Goal: Task Accomplishment & Management: Manage account settings

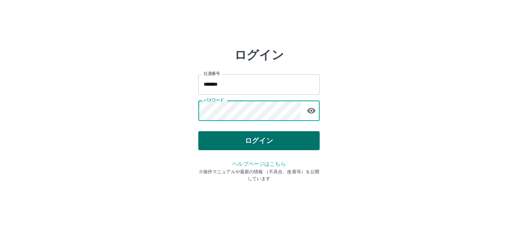
click at [239, 138] on button "ログイン" at bounding box center [258, 140] width 121 height 19
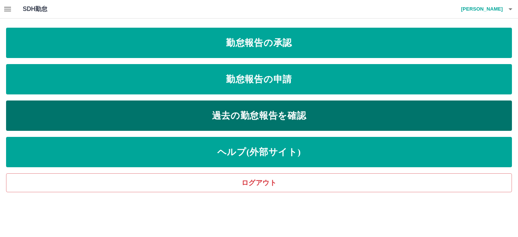
click at [210, 112] on link "過去の勤怠報告を確認" at bounding box center [259, 116] width 506 height 30
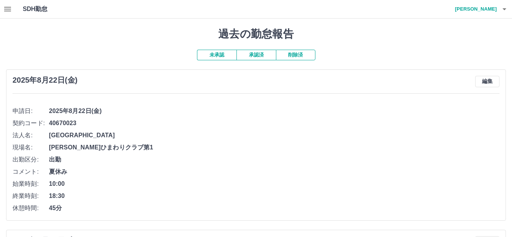
click at [247, 55] on button "承認済" at bounding box center [255, 55] width 39 height 11
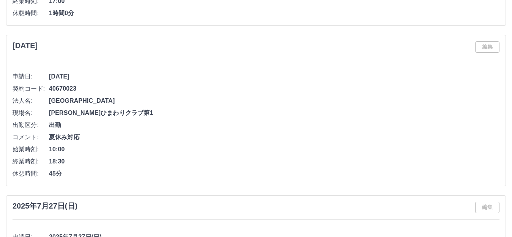
scroll to position [3632, 0]
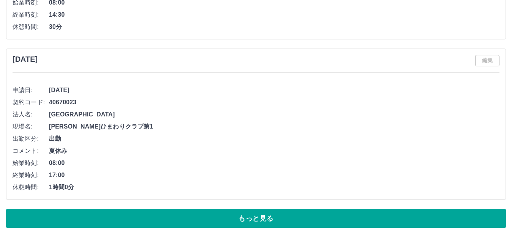
click at [58, 211] on button "もっと見る" at bounding box center [256, 218] width 500 height 19
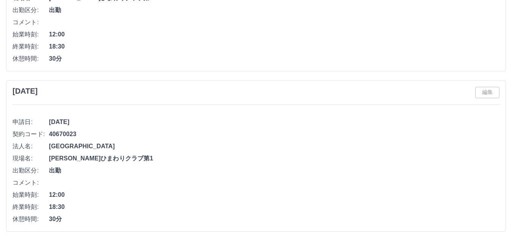
scroll to position [7317, 0]
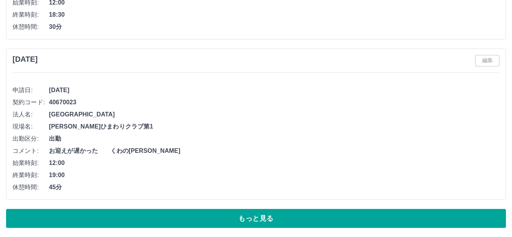
click at [192, 216] on button "もっと見る" at bounding box center [256, 218] width 500 height 19
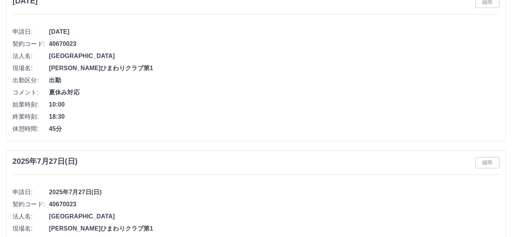
scroll to position [3028, 0]
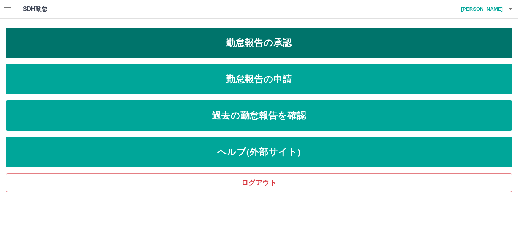
click at [261, 44] on link "勤怠報告の承認" at bounding box center [259, 43] width 506 height 30
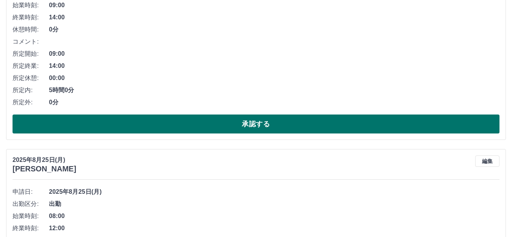
scroll to position [152, 0]
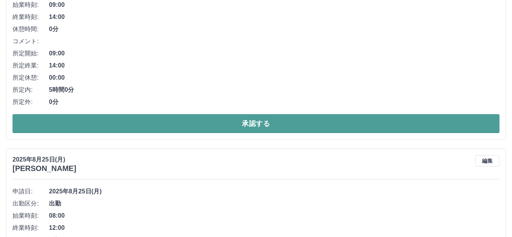
click at [235, 120] on button "承認する" at bounding box center [256, 123] width 487 height 19
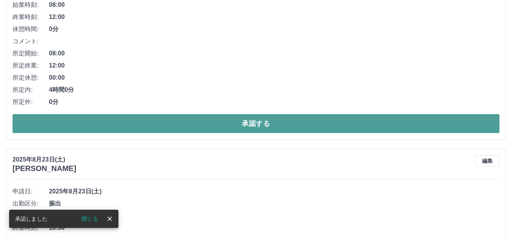
click at [237, 124] on button "承認する" at bounding box center [256, 123] width 487 height 19
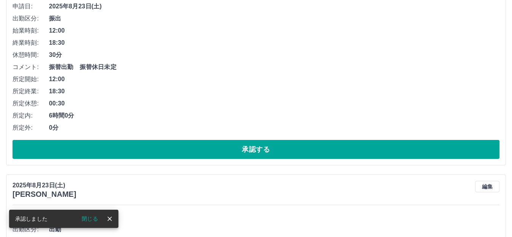
scroll to position [131, 0]
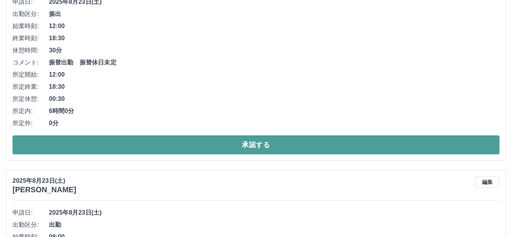
click at [237, 145] on button "承認する" at bounding box center [256, 144] width 487 height 19
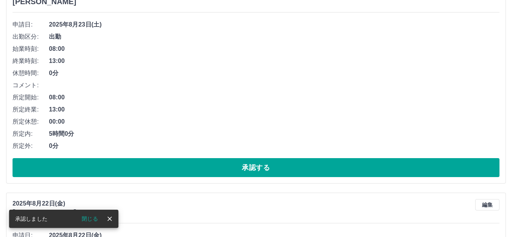
scroll to position [114, 0]
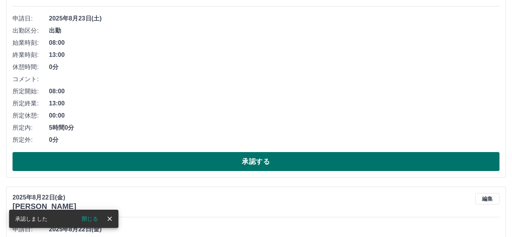
click at [236, 163] on button "承認する" at bounding box center [256, 161] width 487 height 19
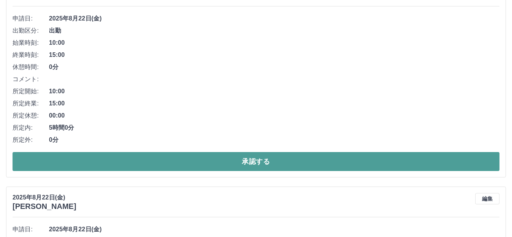
click at [234, 164] on button "承認する" at bounding box center [256, 161] width 487 height 19
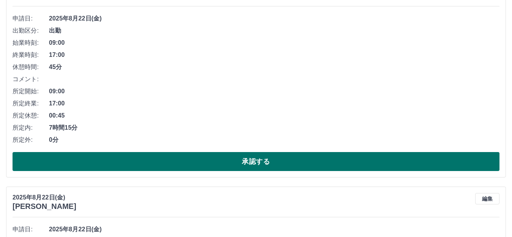
click at [227, 162] on button "承認する" at bounding box center [256, 161] width 487 height 19
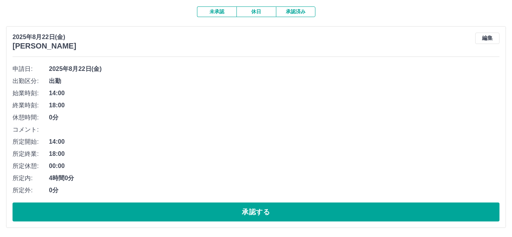
scroll to position [76, 0]
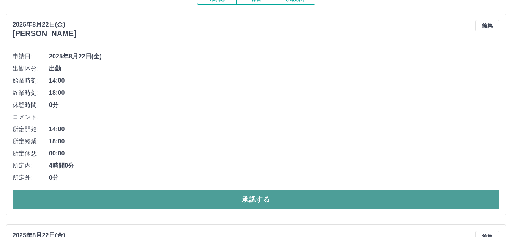
click at [233, 204] on button "承認する" at bounding box center [256, 199] width 487 height 19
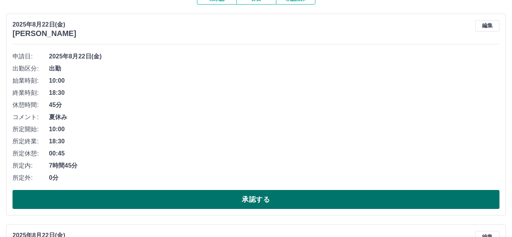
click at [227, 203] on button "承認する" at bounding box center [256, 199] width 487 height 19
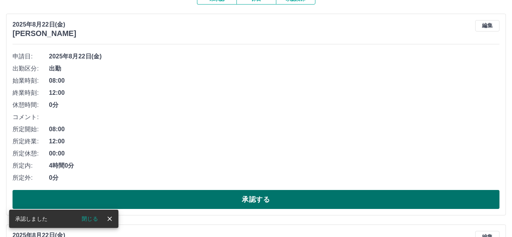
click at [249, 205] on button "承認する" at bounding box center [256, 199] width 487 height 19
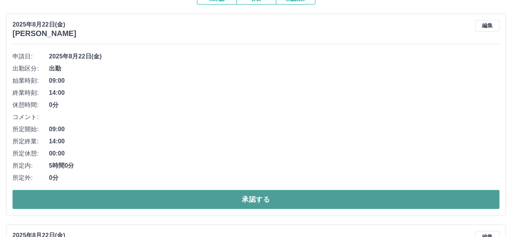
click at [241, 203] on button "承認する" at bounding box center [256, 199] width 487 height 19
click at [230, 199] on button "承認する" at bounding box center [256, 199] width 487 height 19
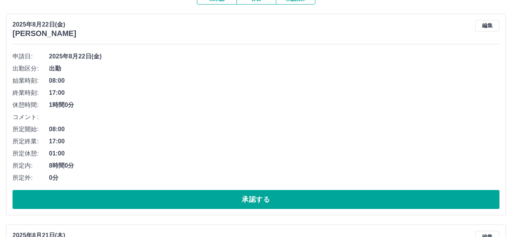
click at [230, 198] on button "承認する" at bounding box center [256, 199] width 487 height 19
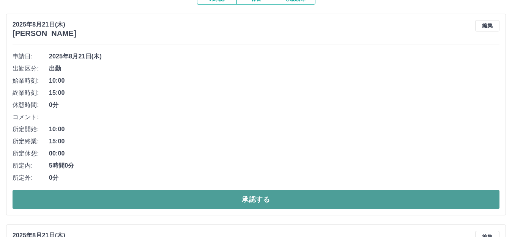
click at [229, 205] on button "承認する" at bounding box center [256, 199] width 487 height 19
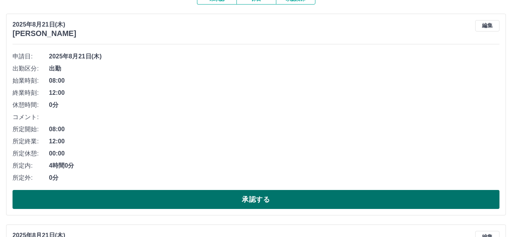
click at [243, 194] on button "承認する" at bounding box center [256, 199] width 487 height 19
click at [233, 195] on button "承認する" at bounding box center [256, 199] width 487 height 19
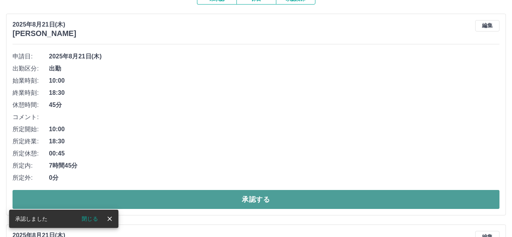
click at [207, 201] on button "承認する" at bounding box center [256, 199] width 487 height 19
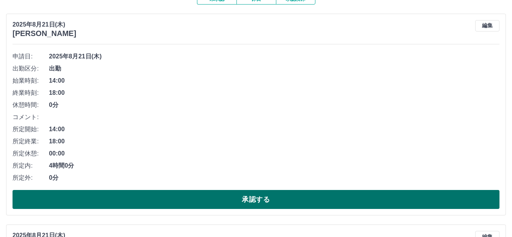
click at [242, 199] on button "承認する" at bounding box center [256, 199] width 487 height 19
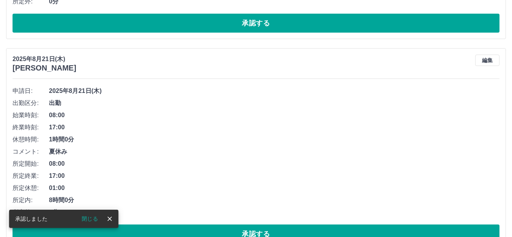
scroll to position [266, 0]
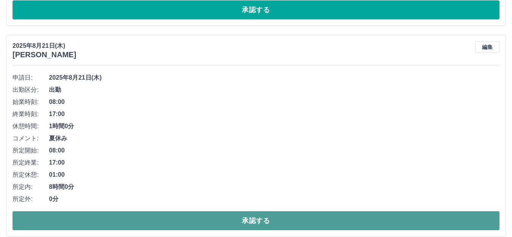
click at [233, 220] on button "承認する" at bounding box center [256, 220] width 487 height 19
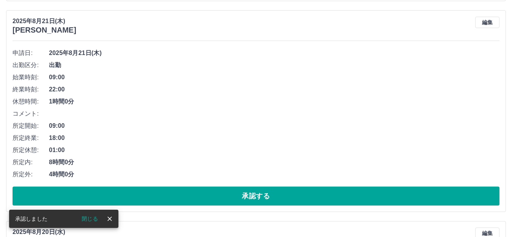
scroll to position [304, 0]
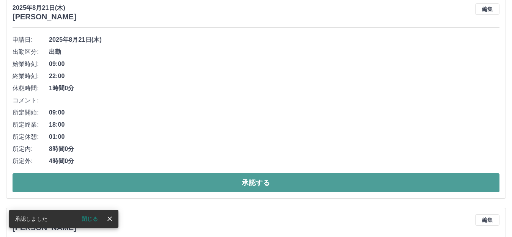
click at [239, 182] on button "承認する" at bounding box center [256, 182] width 487 height 19
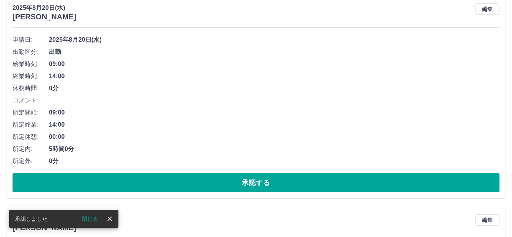
scroll to position [93, 0]
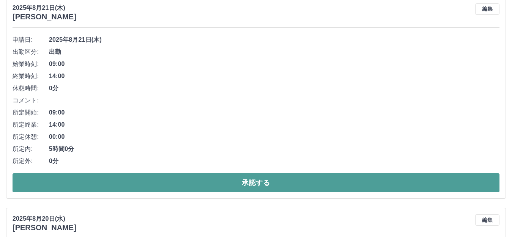
click at [229, 183] on button "承認する" at bounding box center [256, 182] width 487 height 19
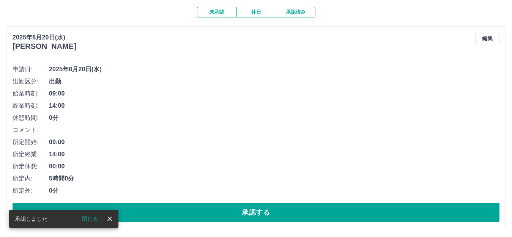
scroll to position [76, 0]
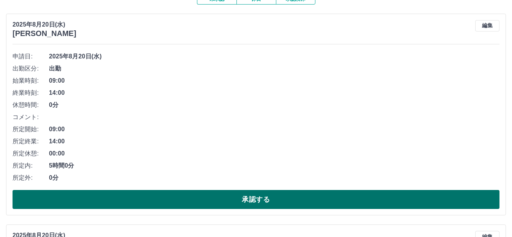
click at [227, 200] on button "承認する" at bounding box center [256, 199] width 487 height 19
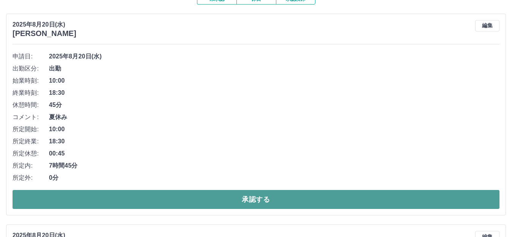
click at [208, 198] on button "承認する" at bounding box center [256, 199] width 487 height 19
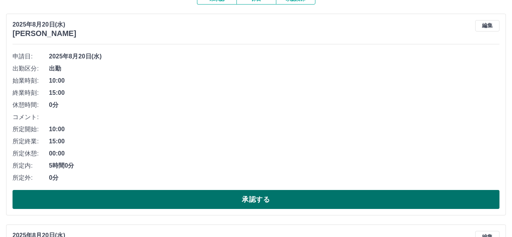
click at [213, 203] on button "承認する" at bounding box center [256, 199] width 487 height 19
click at [220, 205] on button "承認する" at bounding box center [256, 199] width 487 height 19
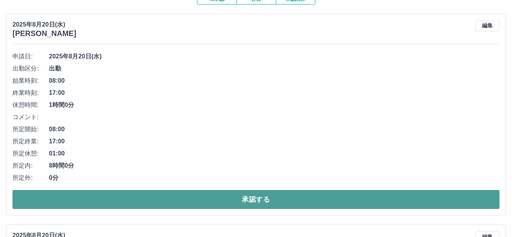
click at [231, 197] on button "承認する" at bounding box center [256, 199] width 487 height 19
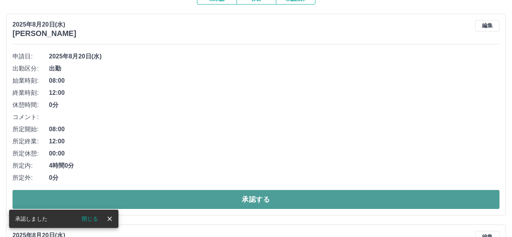
click at [222, 199] on button "承認する" at bounding box center [256, 199] width 487 height 19
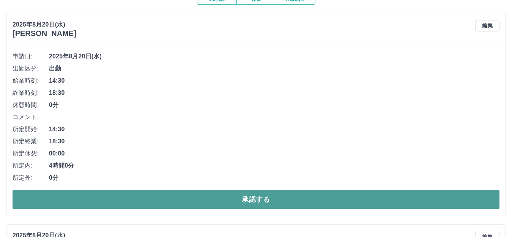
click at [222, 201] on button "承認する" at bounding box center [256, 199] width 487 height 19
click at [232, 203] on button "承認する" at bounding box center [256, 199] width 487 height 19
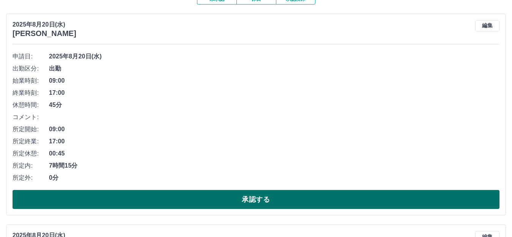
click at [226, 204] on button "承認する" at bounding box center [256, 199] width 487 height 19
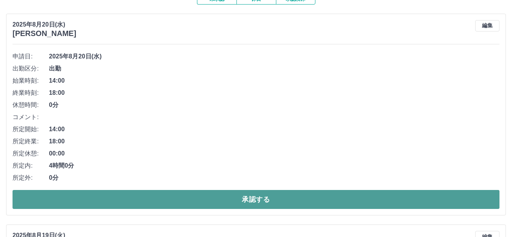
click at [161, 202] on button "承認する" at bounding box center [256, 199] width 487 height 19
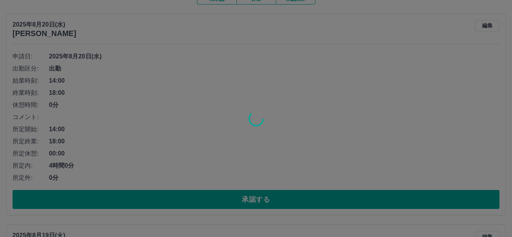
click at [197, 204] on div at bounding box center [256, 118] width 512 height 237
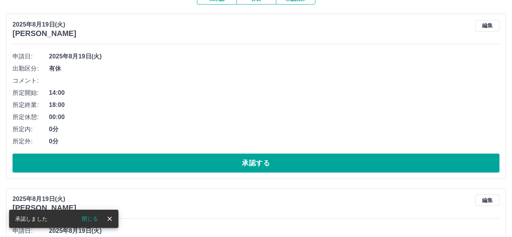
click at [204, 203] on div "[DATE] [PERSON_NAME] 編集" at bounding box center [256, 204] width 487 height 18
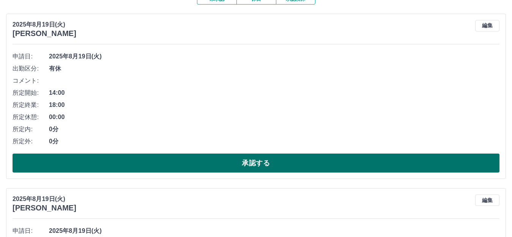
click at [218, 161] on button "承認する" at bounding box center [256, 163] width 487 height 19
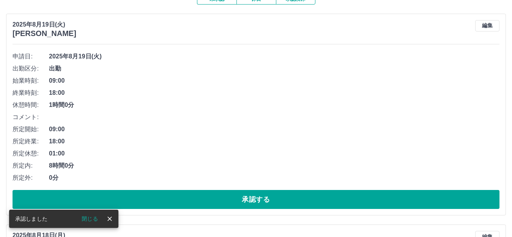
scroll to position [114, 0]
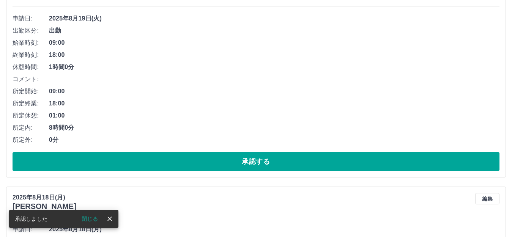
click at [227, 152] on div "申請日: [DATE] 出勤区分: 出勤 始業時刻: 09:00 終業時刻: 18:00 休憩時間: 1時間0分 コメント: 所定開始: 09:00 所定終業…" at bounding box center [256, 92] width 487 height 159
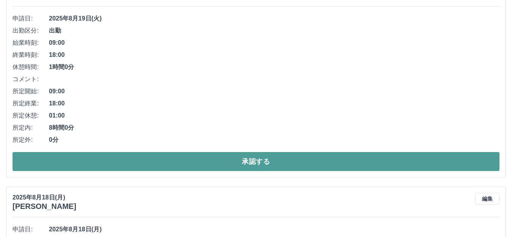
click at [206, 161] on button "承認する" at bounding box center [256, 161] width 487 height 19
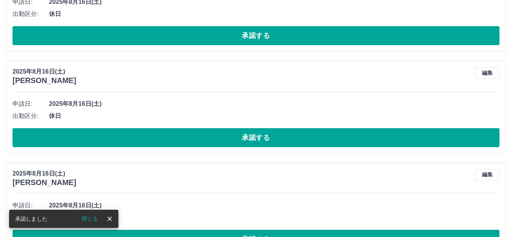
scroll to position [131, 0]
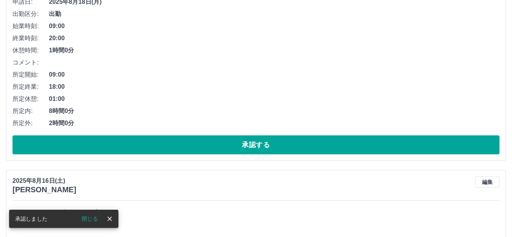
click at [214, 147] on button "承認する" at bounding box center [256, 144] width 487 height 19
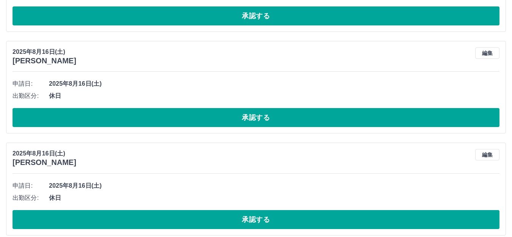
scroll to position [0, 0]
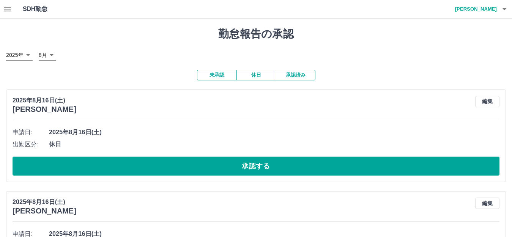
click at [6, 11] on icon "button" at bounding box center [7, 9] width 7 height 5
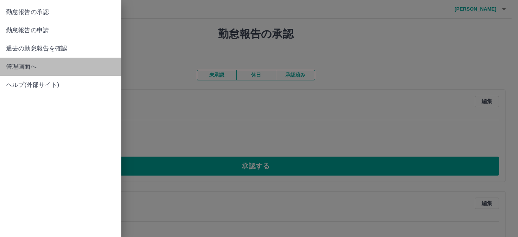
click at [22, 68] on span "管理画面へ" at bounding box center [60, 66] width 109 height 9
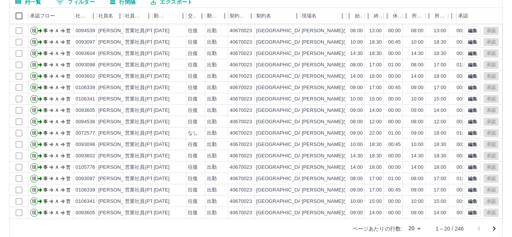
scroll to position [83, 0]
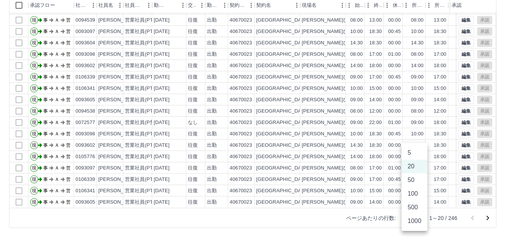
click at [419, 218] on body "SDH勤怠 [PERSON_NAME] 勤務実績承認 前月 [DATE] 次月 今月 月選択 承認モード 削除モード 一括承認 列一覧 0 フィルター 行間隔…" at bounding box center [256, 77] width 512 height 321
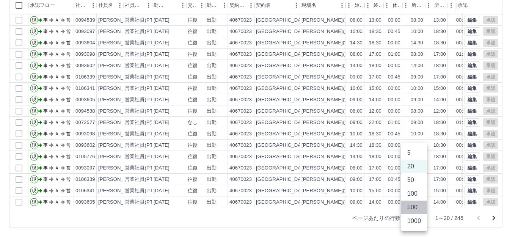
click at [417, 208] on li "500" at bounding box center [415, 208] width 26 height 14
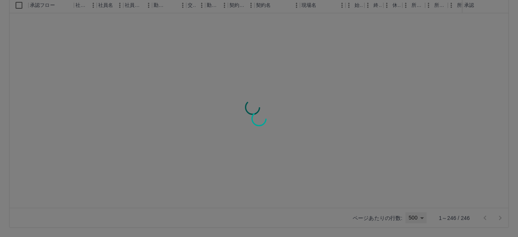
type input "***"
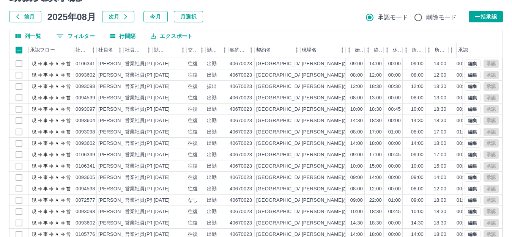
scroll to position [0, 0]
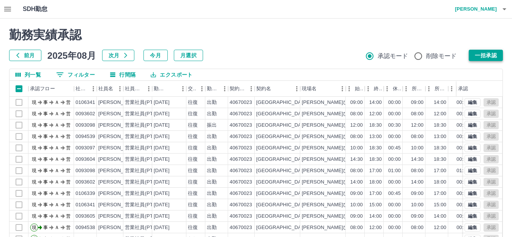
click at [482, 55] on button "一括承認" at bounding box center [486, 55] width 34 height 11
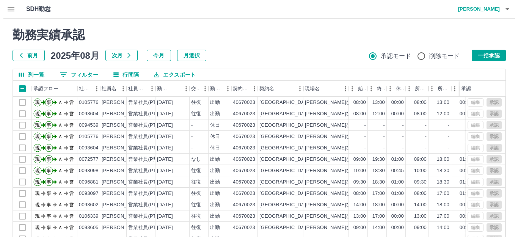
scroll to position [2087, 0]
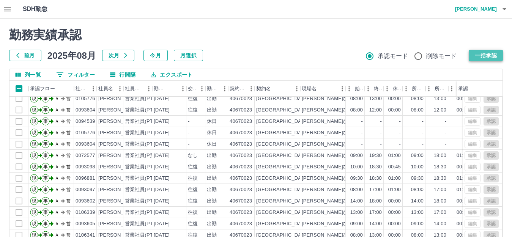
click at [482, 57] on button "一括承認" at bounding box center [486, 55] width 34 height 11
click at [8, 10] on icon "button" at bounding box center [7, 9] width 9 height 9
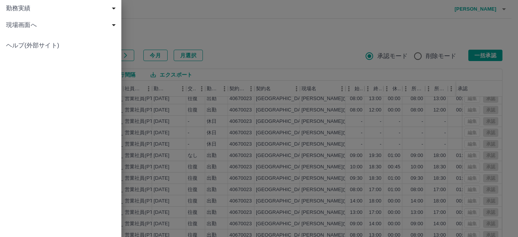
click at [95, 27] on span "現場画面へ" at bounding box center [62, 24] width 112 height 9
click at [49, 40] on span "現場画面へ" at bounding box center [65, 41] width 102 height 9
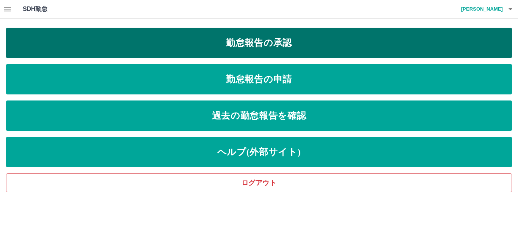
click at [281, 45] on link "勤怠報告の承認" at bounding box center [259, 43] width 506 height 30
